Goal: Task Accomplishment & Management: Use online tool/utility

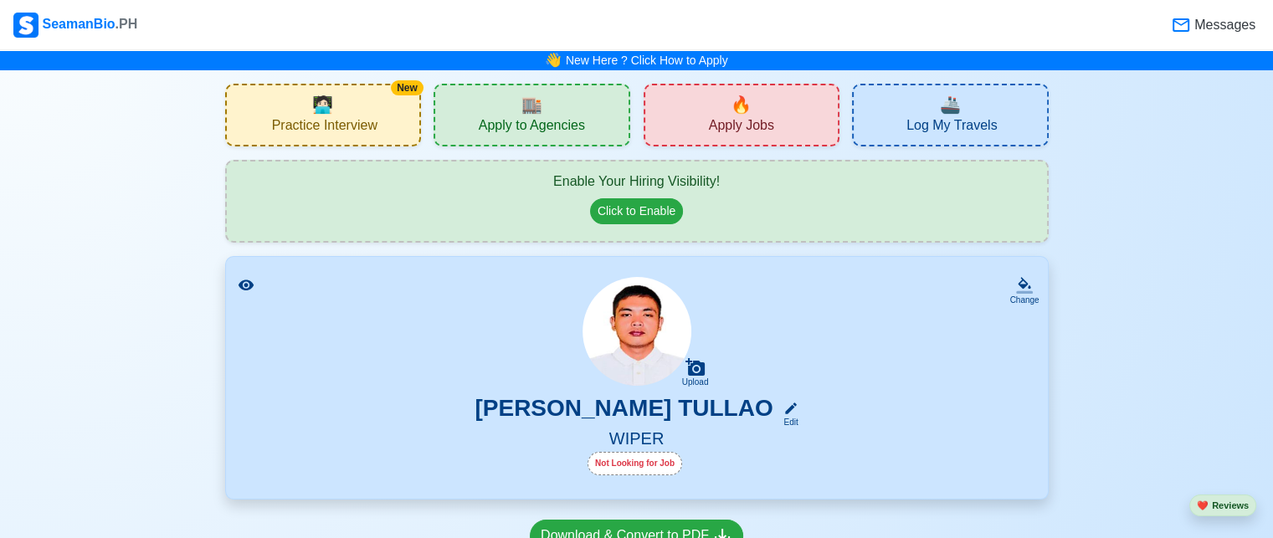
click at [481, 133] on span "Apply to Agencies" at bounding box center [532, 127] width 106 height 21
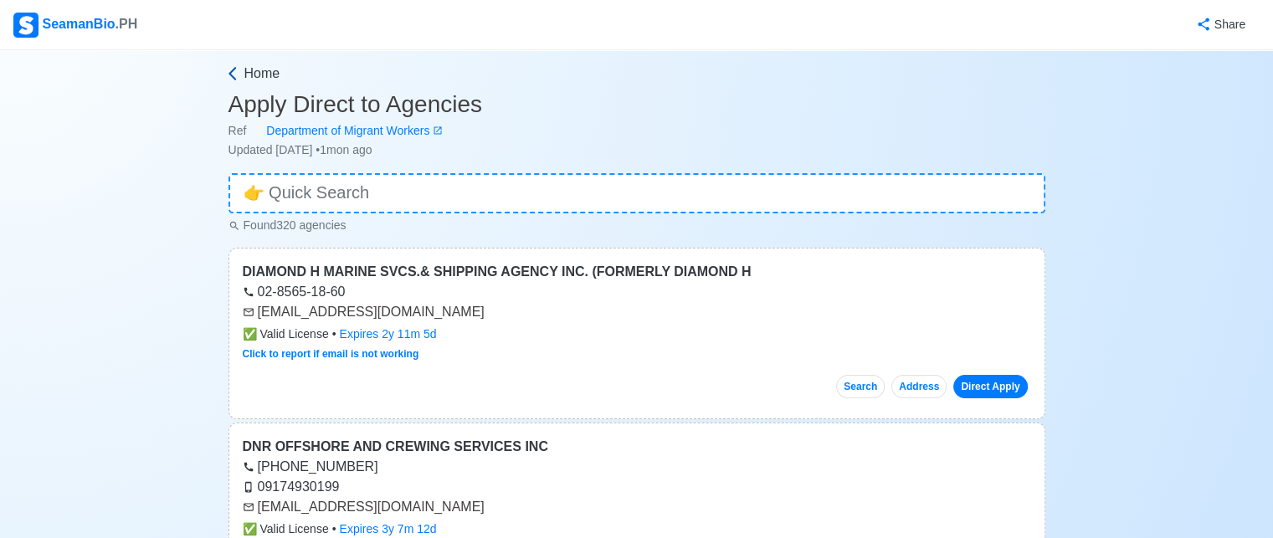
click at [250, 80] on span "Home" at bounding box center [262, 74] width 36 height 20
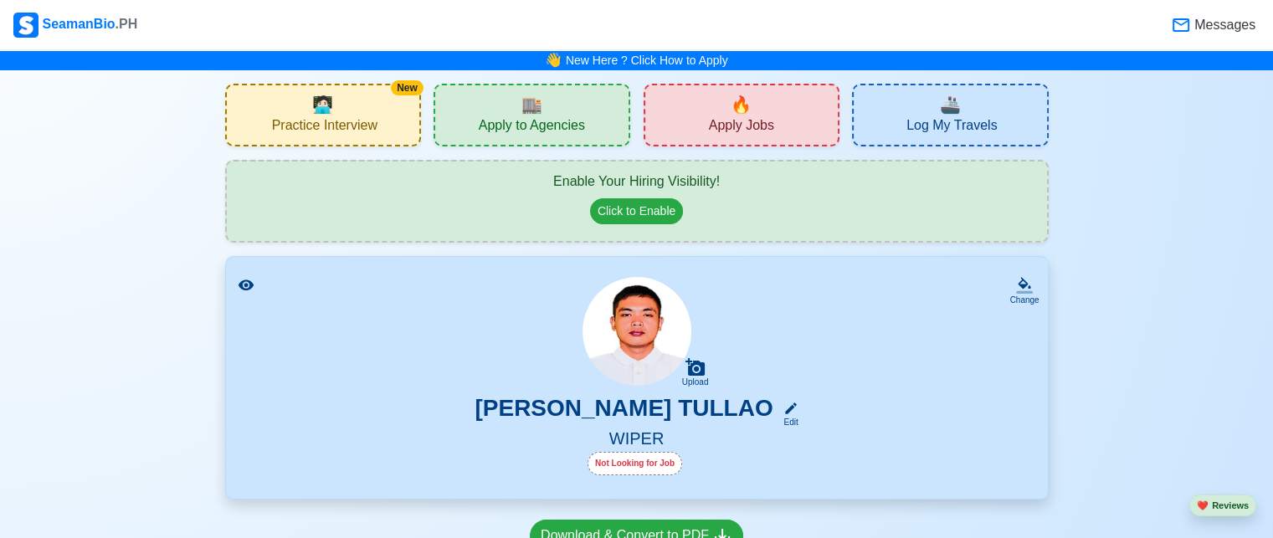
click at [514, 112] on div "🏬 Apply to Agencies" at bounding box center [531, 115] width 197 height 63
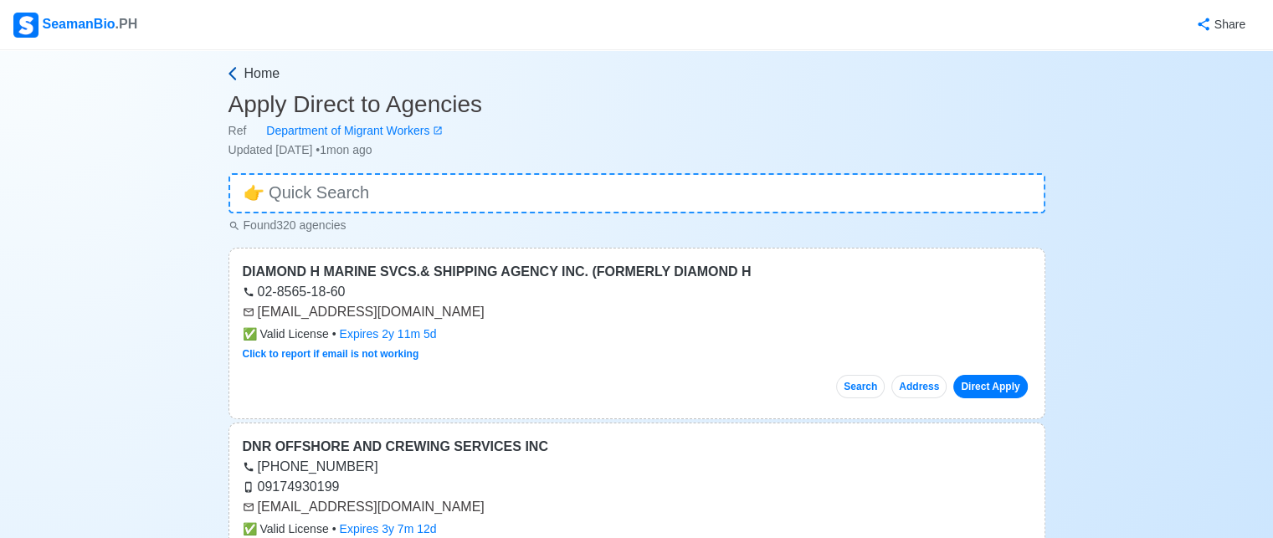
click at [240, 79] on icon at bounding box center [232, 73] width 17 height 17
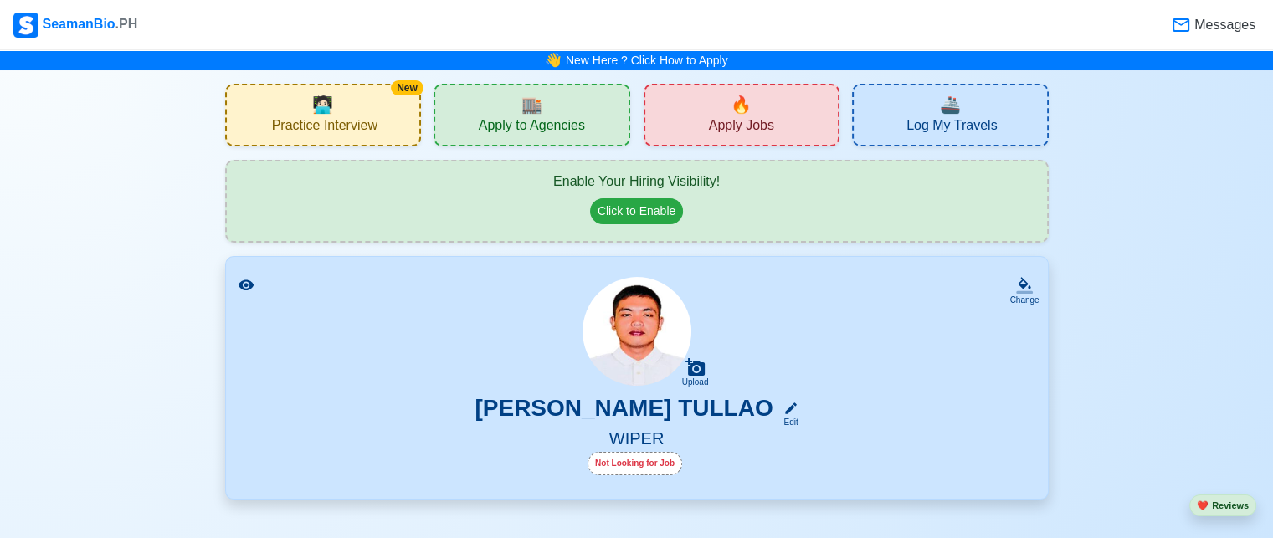
click at [725, 115] on div "🔥 Apply Jobs" at bounding box center [741, 115] width 197 height 63
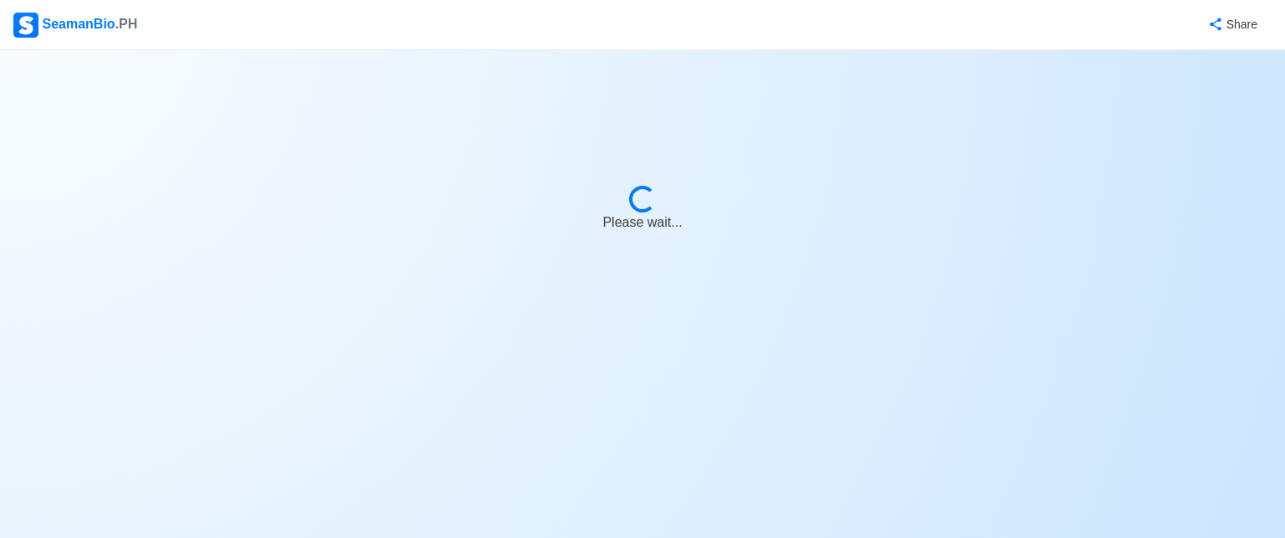
select select "Wiper"
